Goal: Information Seeking & Learning: Learn about a topic

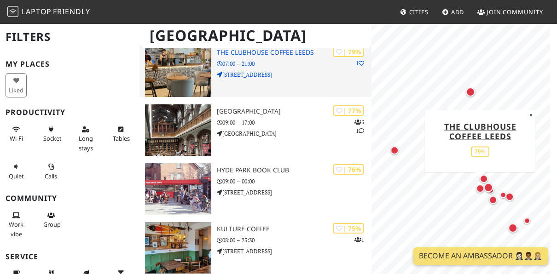
scroll to position [276, 0]
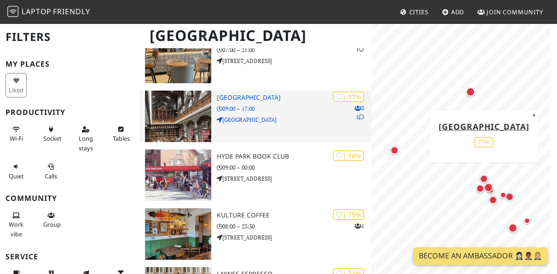
click at [183, 133] on img at bounding box center [178, 117] width 66 height 52
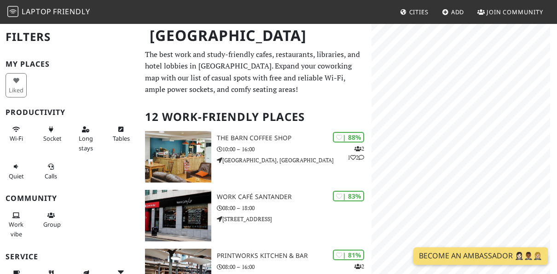
scroll to position [276, 0]
